Goal: Task Accomplishment & Management: Manage account settings

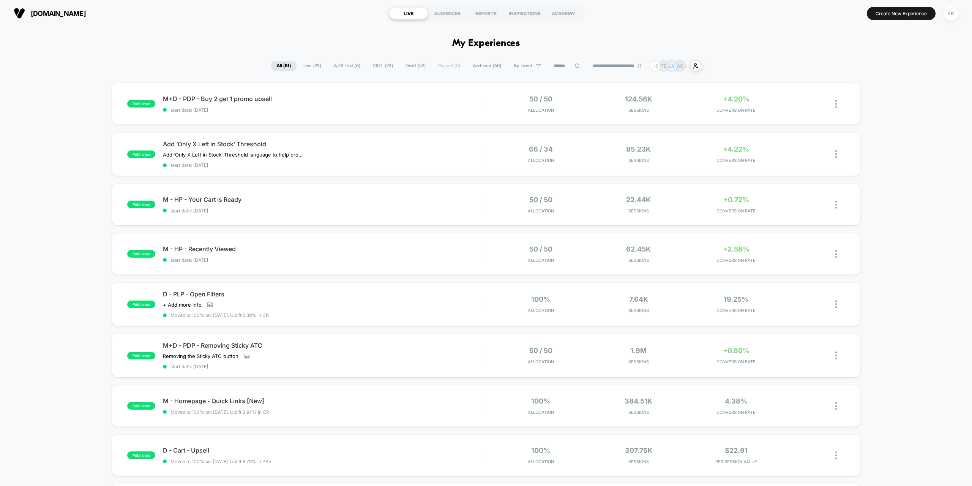
click at [348, 63] on span "A/B Test ( 6 )" at bounding box center [347, 66] width 38 height 10
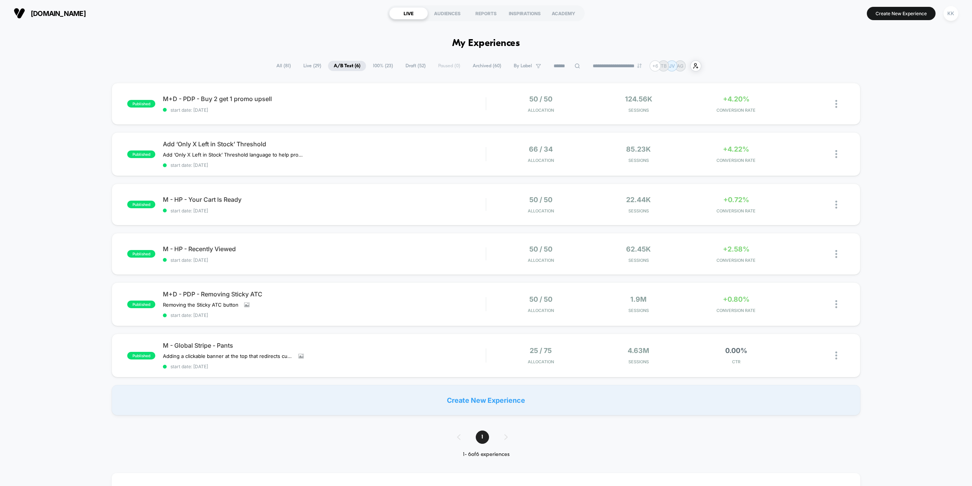
click at [285, 66] on span "All ( 81 )" at bounding box center [284, 66] width 26 height 10
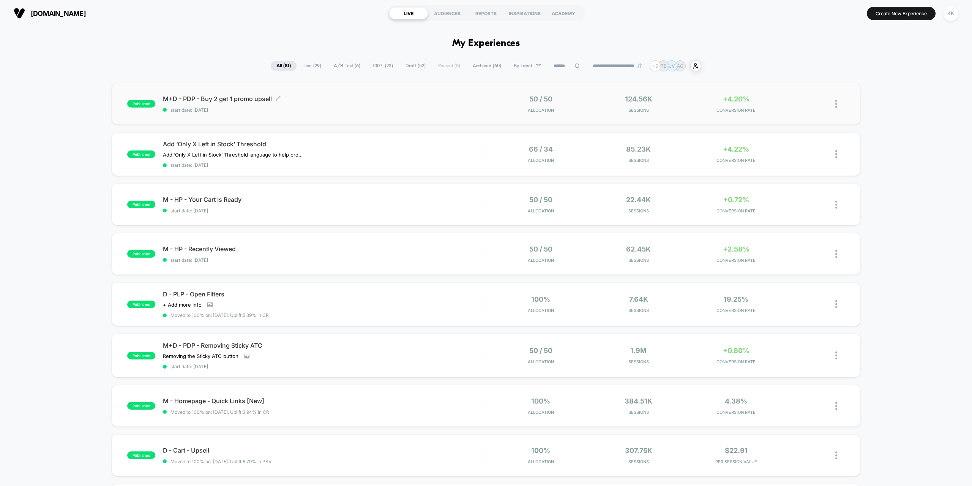
click at [355, 109] on span "start date: [DATE]" at bounding box center [324, 110] width 323 height 6
click at [411, 65] on span "Draft ( 52 )" at bounding box center [416, 66] width 32 height 10
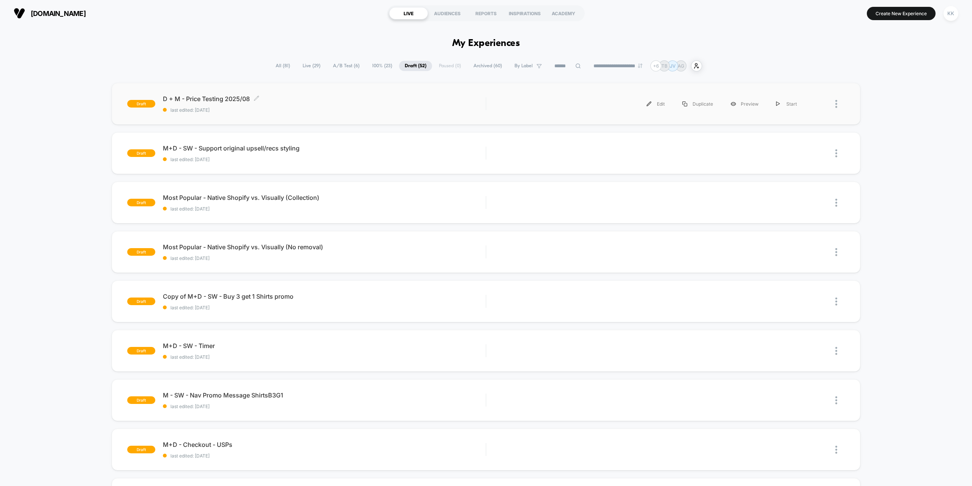
click at [340, 106] on div "D + M - Price Testing 2025/08 Click to edit experience details Click to edit ex…" at bounding box center [324, 104] width 323 height 18
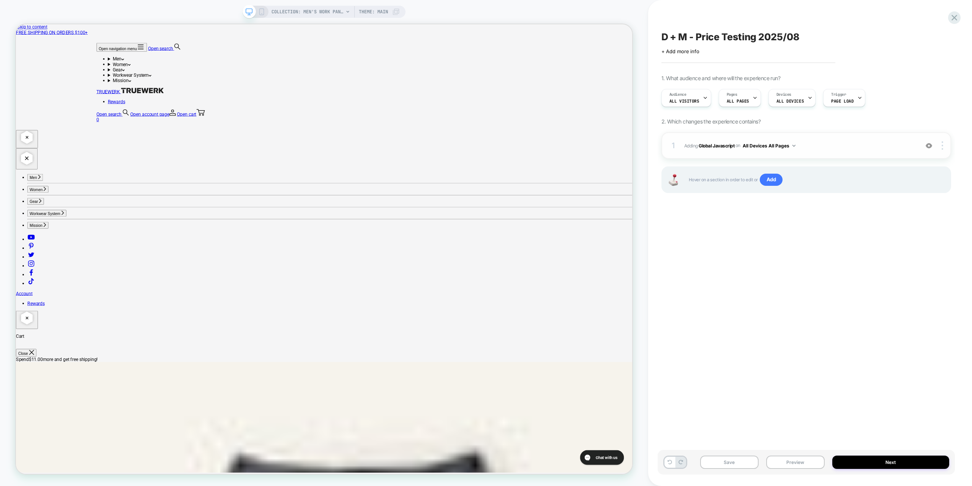
click at [804, 147] on span "Adding Global Javascript on All Devices All Pages" at bounding box center [799, 145] width 231 height 9
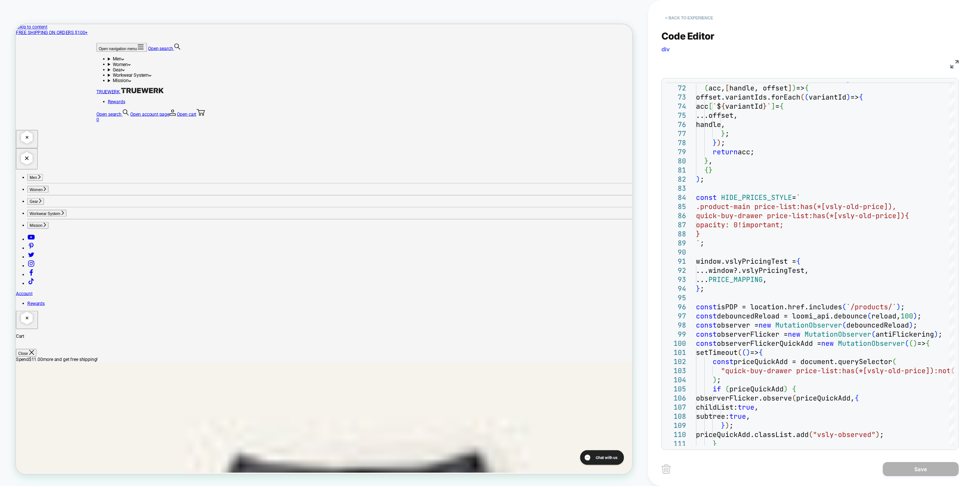
click at [705, 19] on button "< Back to experience" at bounding box center [689, 18] width 55 height 12
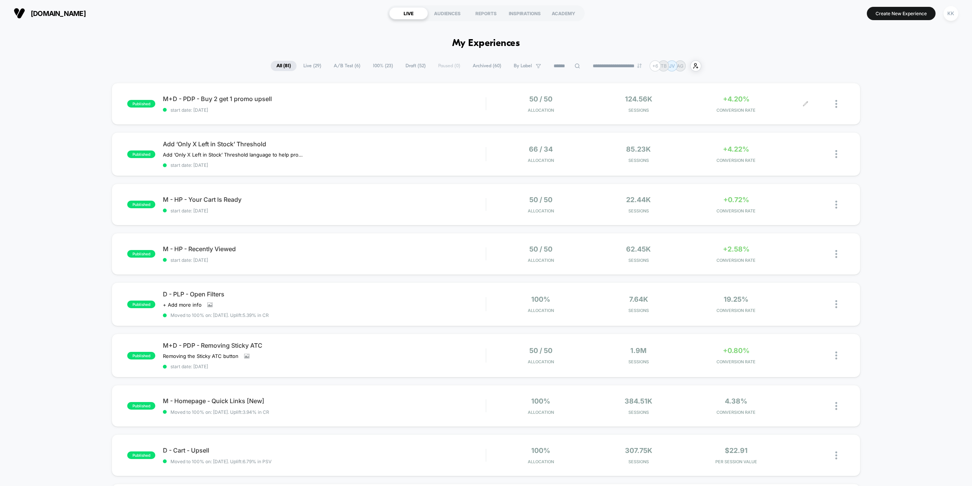
click at [811, 104] on div at bounding box center [825, 104] width 39 height 18
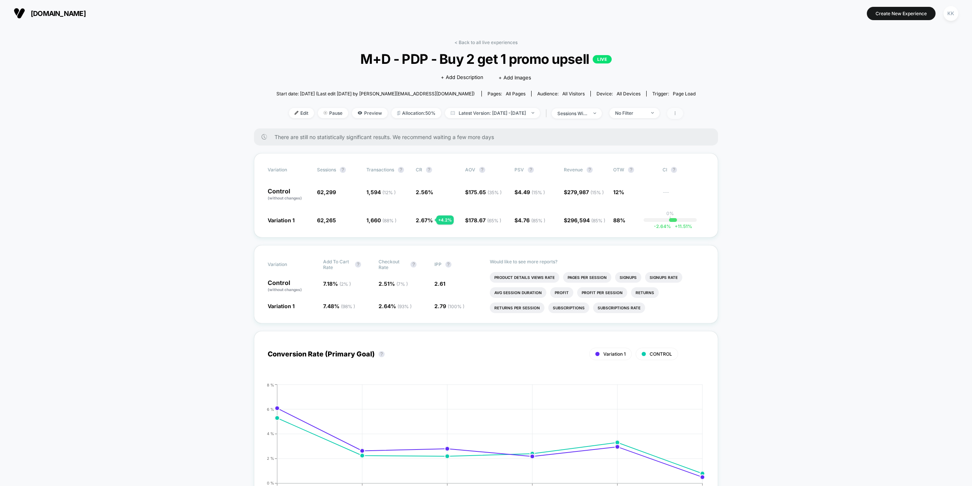
click at [683, 111] on span at bounding box center [675, 113] width 16 height 11
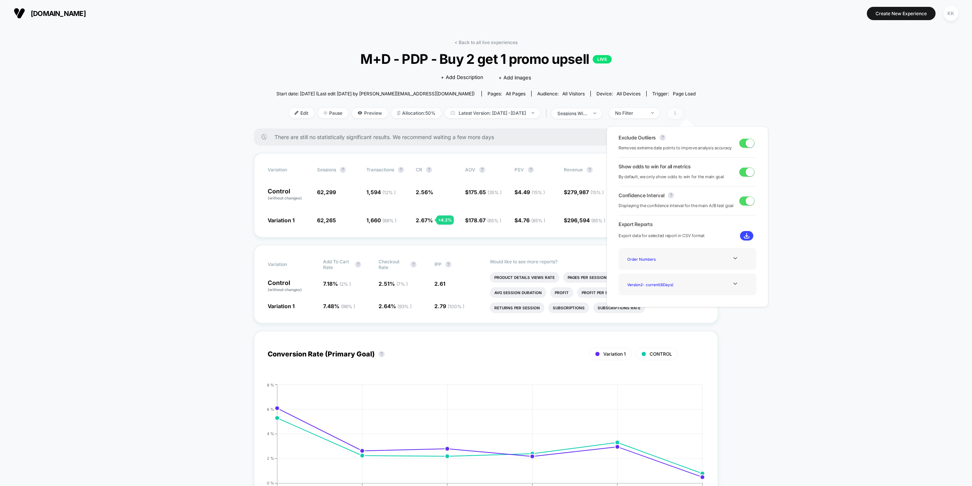
click at [677, 111] on icon at bounding box center [675, 113] width 5 height 5
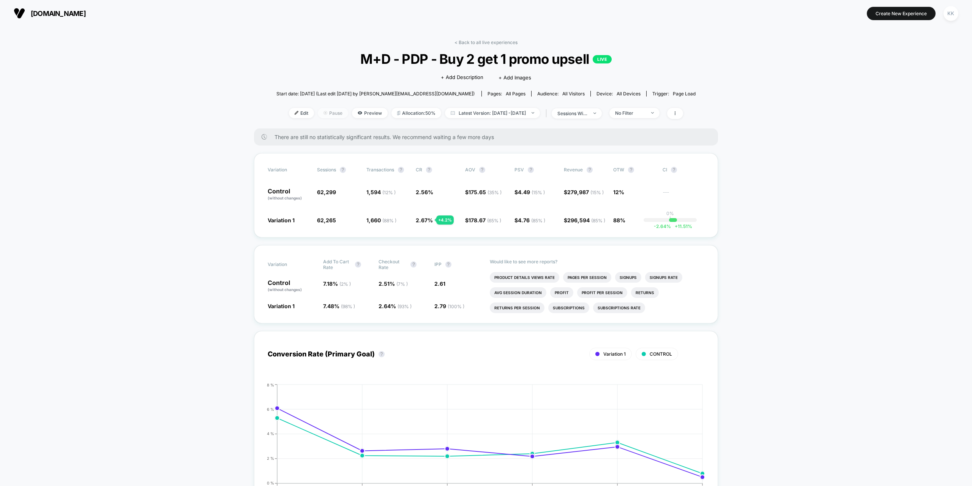
click at [318, 113] on span "Pause" at bounding box center [333, 113] width 30 height 10
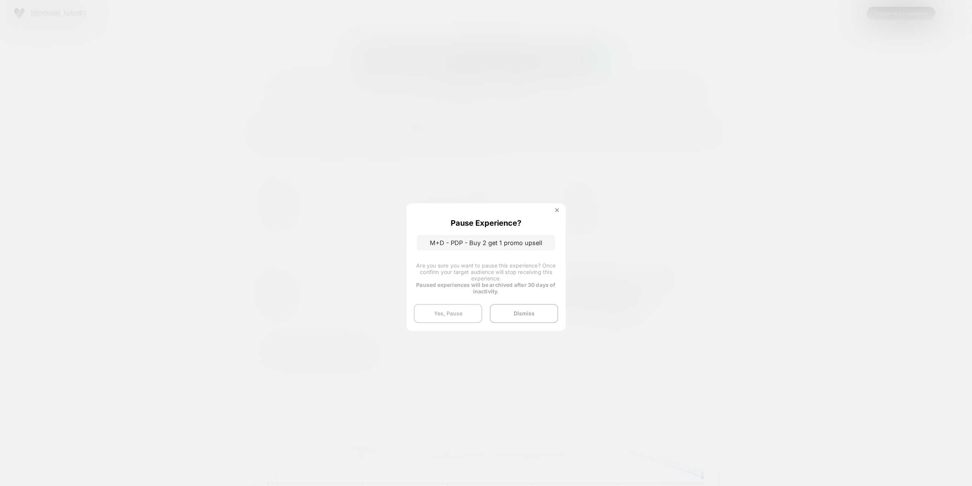
click at [470, 316] on button "Yes, Pause" at bounding box center [448, 313] width 68 height 19
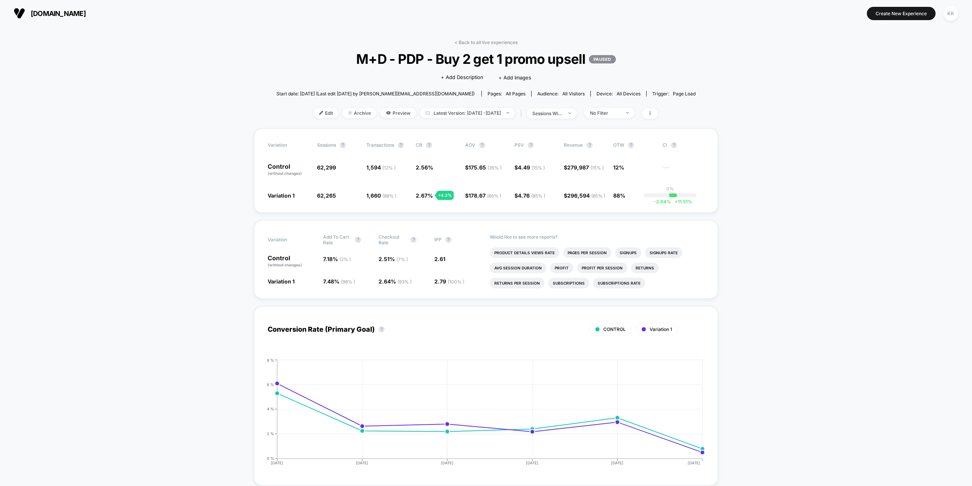
click at [46, 13] on span "[DOMAIN_NAME]" at bounding box center [58, 13] width 55 height 8
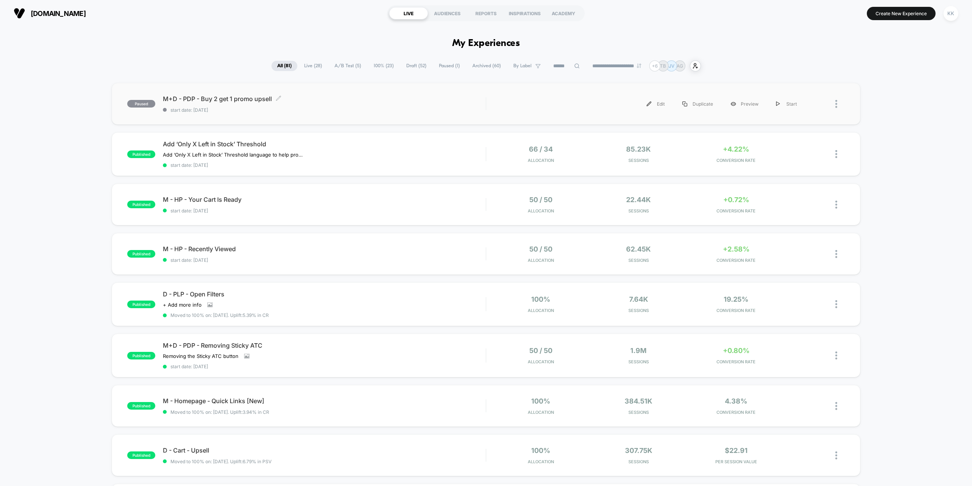
click at [336, 104] on div "M+D - PDP - Buy 2 get 1 promo upsell Click to edit experience details Click to …" at bounding box center [324, 104] width 323 height 18
click at [837, 104] on img at bounding box center [836, 104] width 2 height 8
click at [893, 96] on div "paused M+D - PDP - Buy 2 get 1 promo upsell start date: 8/6/2025 Edit Duplicate…" at bounding box center [486, 398] width 972 height 630
